Goal: Information Seeking & Learning: Learn about a topic

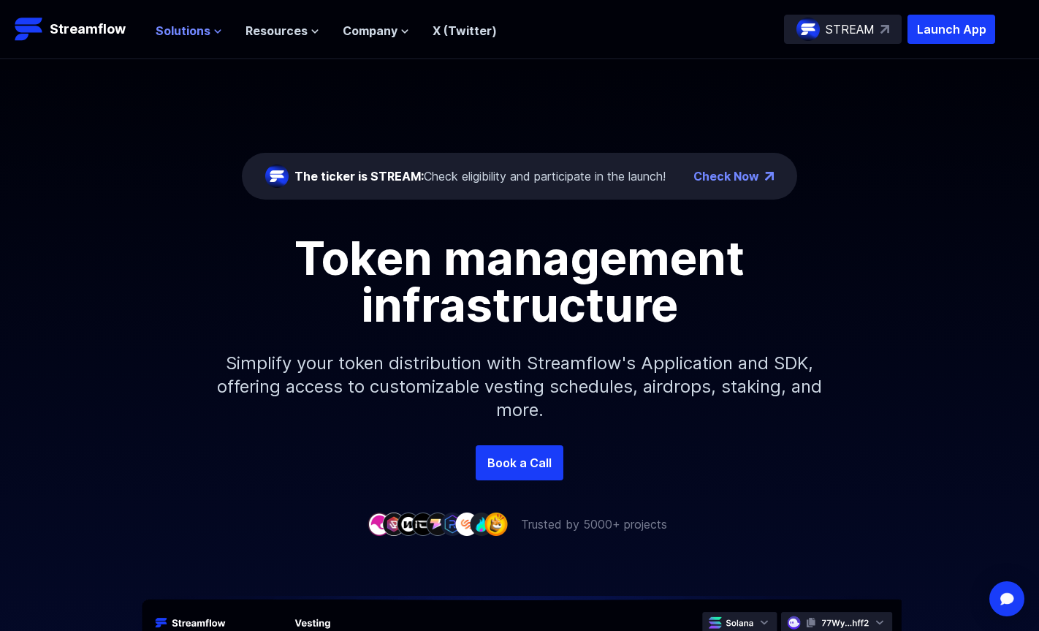
click at [156, 35] on span "Solutions" at bounding box center [183, 31] width 55 height 18
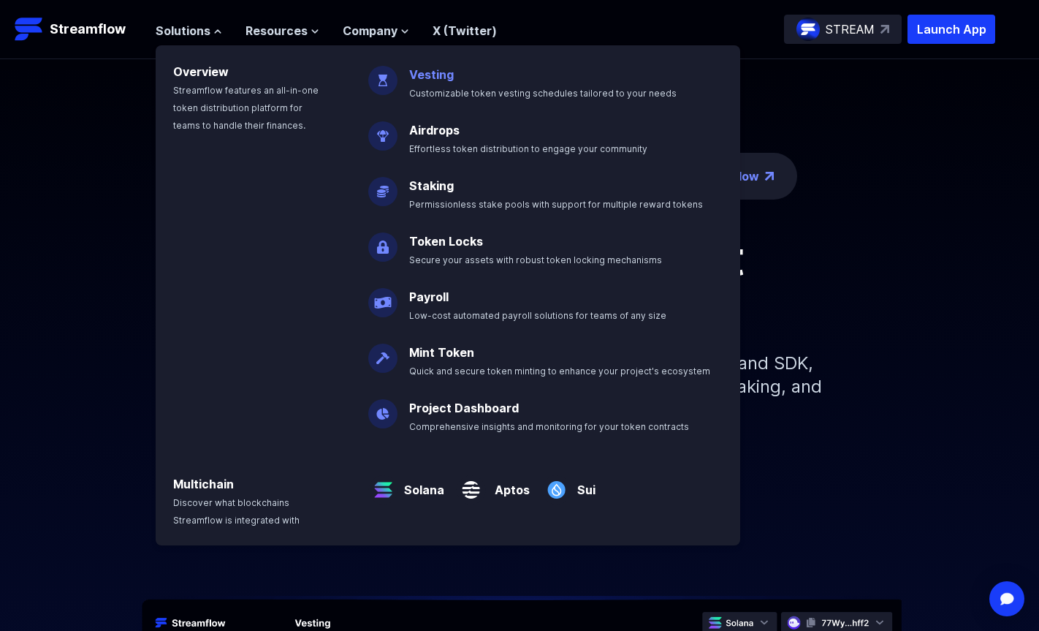
click at [434, 89] on span "Customizable token vesting schedules tailored to your needs" at bounding box center [543, 93] width 268 height 11
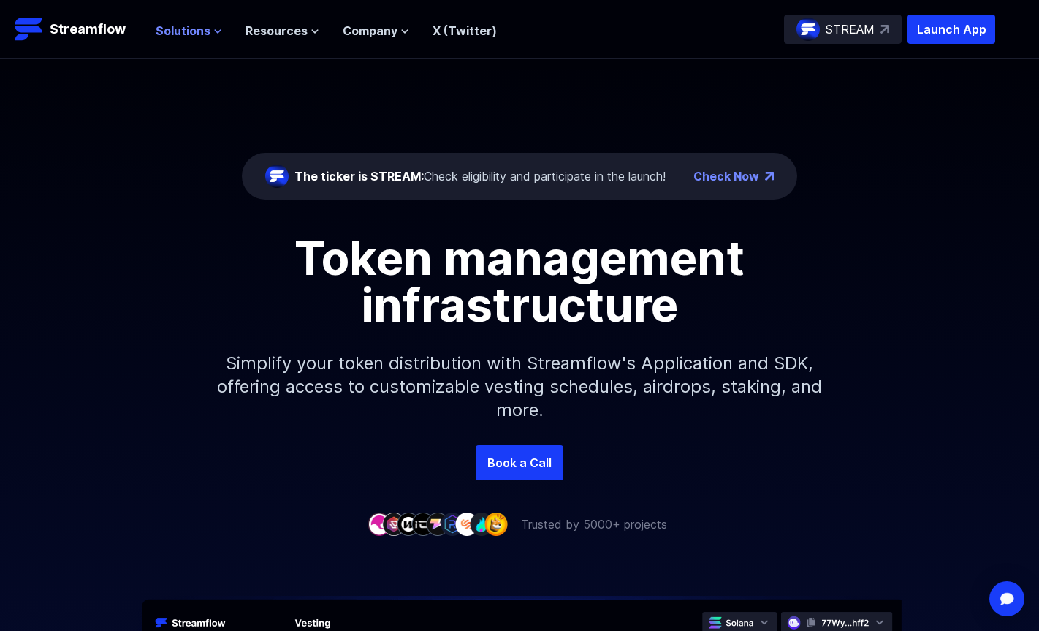
click at [191, 35] on span "Solutions" at bounding box center [183, 31] width 55 height 18
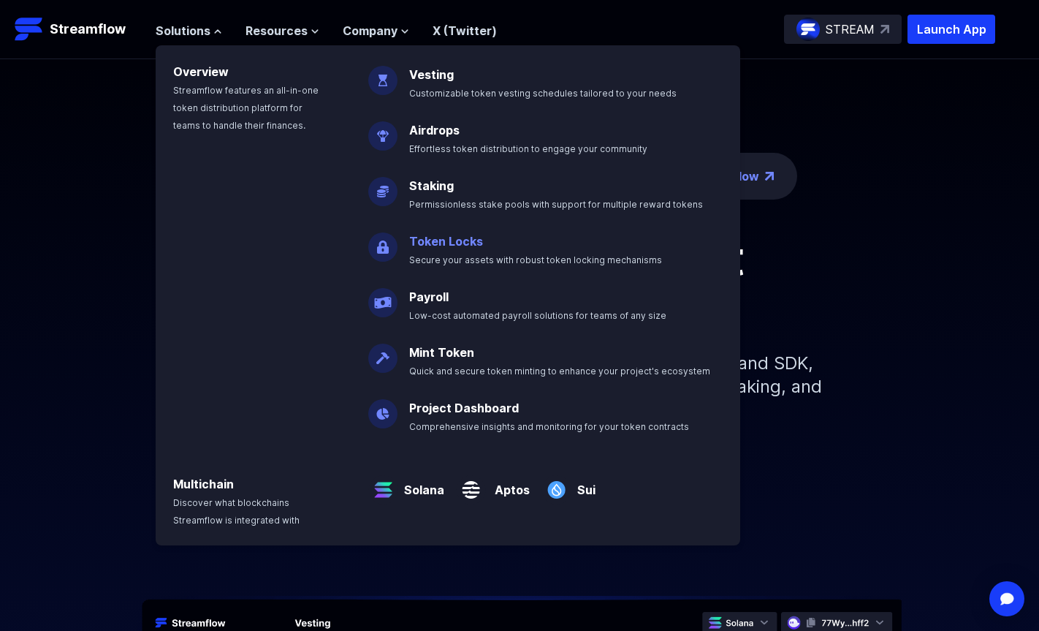
click at [444, 248] on p "Token Locks Secure your assets with robust token locking mechanisms" at bounding box center [546, 244] width 291 height 47
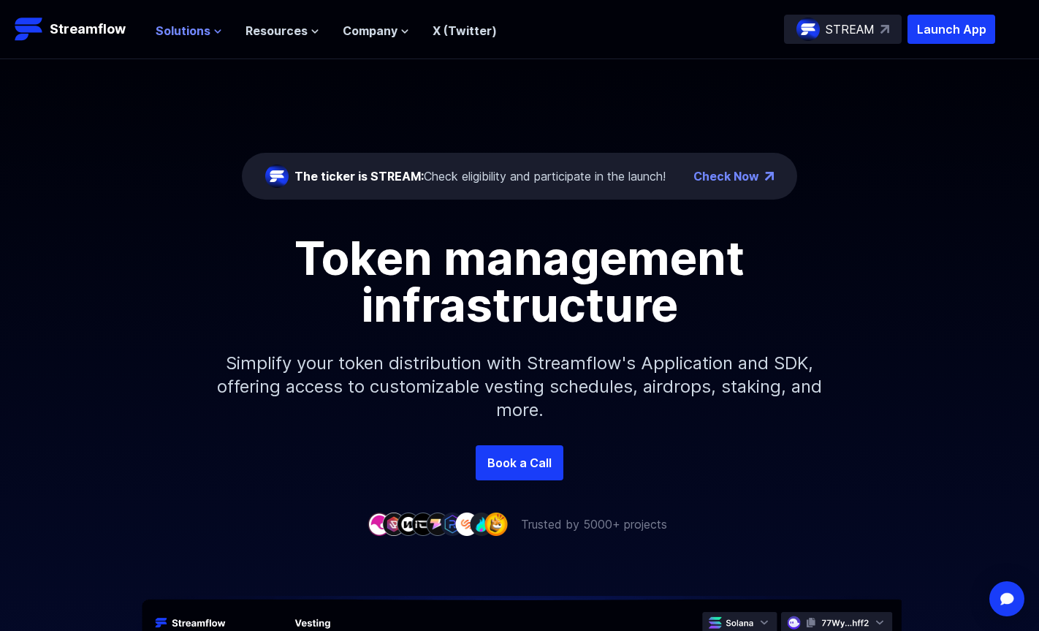
click at [192, 32] on span "Solutions" at bounding box center [183, 31] width 55 height 18
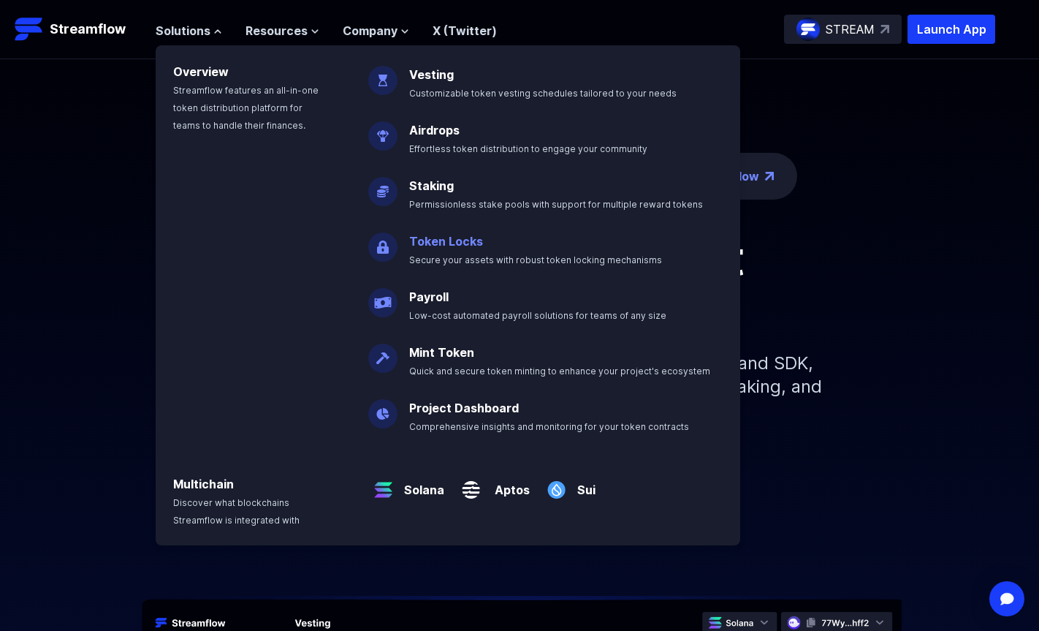
click at [424, 234] on link "Token Locks" at bounding box center [446, 241] width 74 height 15
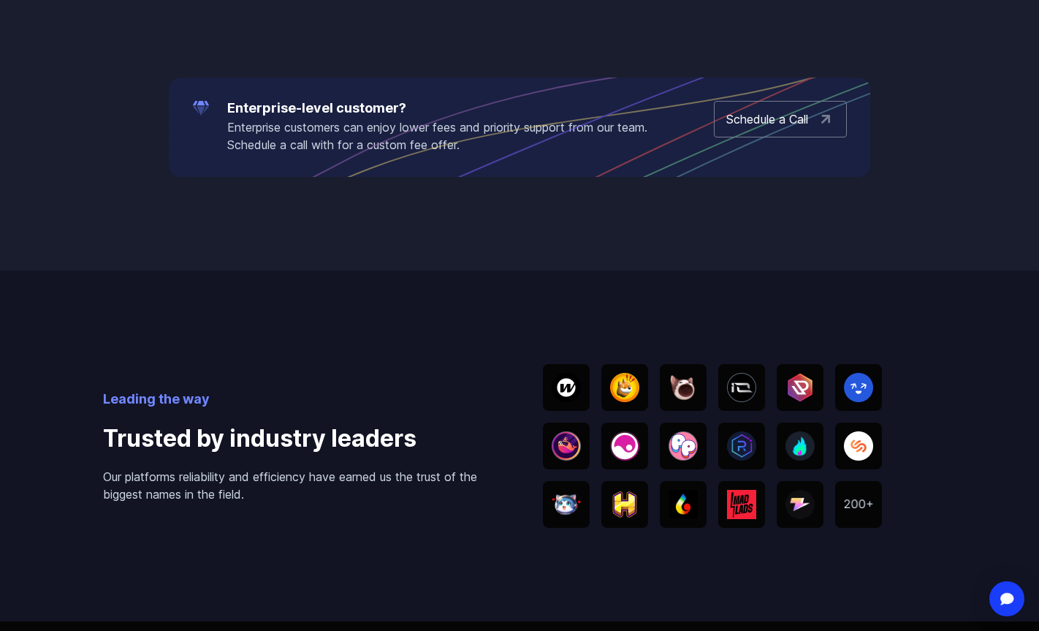
scroll to position [3105, 0]
